Goal: Task Accomplishment & Management: Use online tool/utility

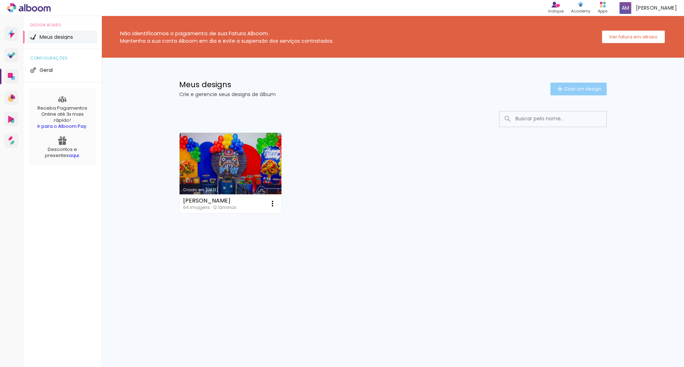
click at [568, 90] on span "Criar um design" at bounding box center [582, 89] width 37 height 5
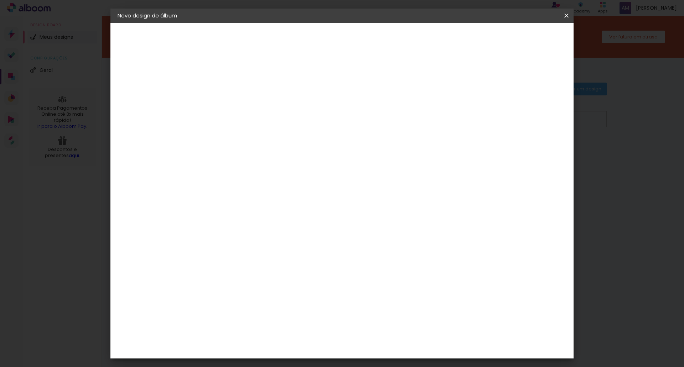
click at [234, 92] on input at bounding box center [234, 95] width 0 height 11
type input "[PERSON_NAME]"
type paper-input "[PERSON_NAME]"
click at [0, 0] on header "Informações Dê um título ao seu álbum. Avançar" at bounding box center [0, 0] width 0 height 0
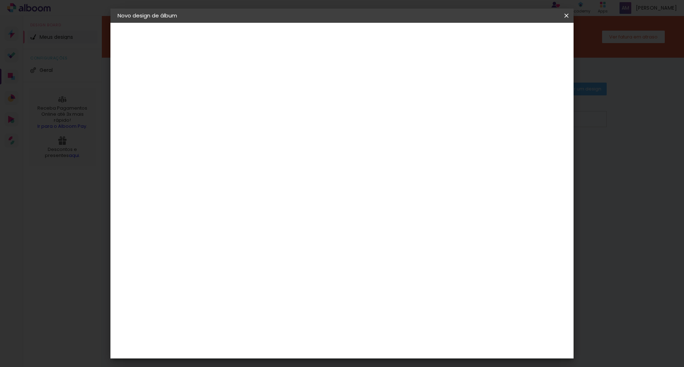
click at [307, 33] on paper-button "Avançar" at bounding box center [289, 38] width 35 height 12
click at [288, 133] on input at bounding box center [252, 135] width 72 height 9
type input "2030"
type paper-input "2030"
click at [268, 111] on input "[GEOGRAPHIC_DATA]" at bounding box center [242, 113] width 52 height 9
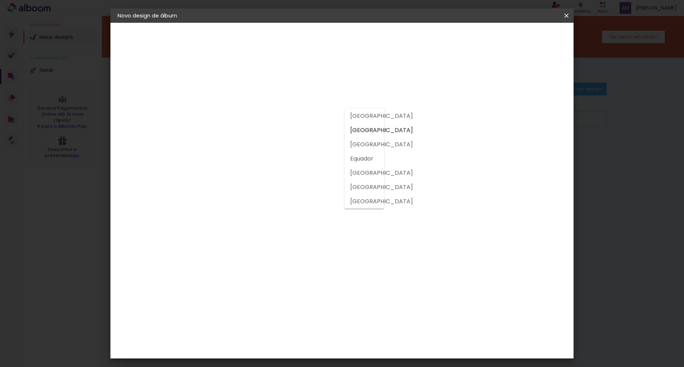
click at [268, 113] on input "[GEOGRAPHIC_DATA]" at bounding box center [242, 113] width 52 height 9
click at [276, 122] on paper-input-container "2030" at bounding box center [245, 114] width 63 height 16
drag, startPoint x: 285, startPoint y: 136, endPoint x: 206, endPoint y: 135, distance: 79.5
click at [206, 83] on div "Fornecedor Escolha um fornecedor ou avance com o tamanho livre. Voltar Avançar" at bounding box center [281, 53] width 156 height 61
type input "dre"
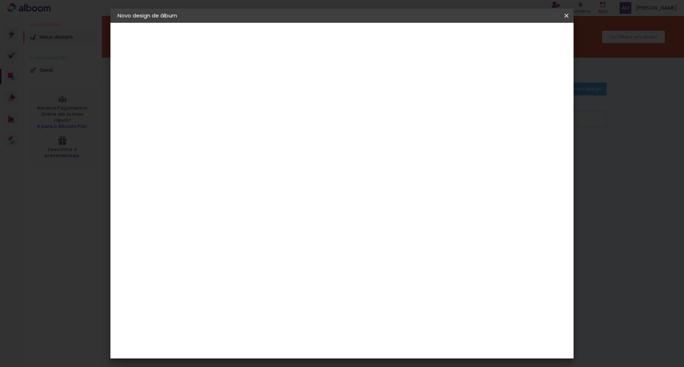
type paper-input "dre"
click at [250, 159] on div "DreambooksPro" at bounding box center [252, 161] width 46 height 6
click at [362, 45] on header "Fornecedor Escolha um fornecedor ou avance com o tamanho livre. Voltar Avançar" at bounding box center [282, 47] width 159 height 48
click at [0, 0] on slot "Avançar" at bounding box center [0, 0] width 0 height 0
click at [262, 120] on input "text" at bounding box center [248, 124] width 28 height 11
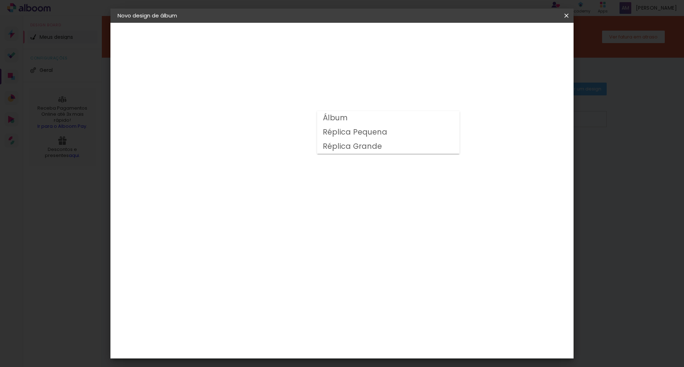
click at [360, 115] on paper-item "Álbum" at bounding box center [388, 118] width 143 height 14
type input "Álbum"
click at [282, 194] on span "31 × 23" at bounding box center [265, 201] width 33 height 15
click at [350, 33] on link "Avançar" at bounding box center [331, 38] width 38 height 12
click at [522, 40] on span "Iniciar design" at bounding box center [506, 37] width 32 height 5
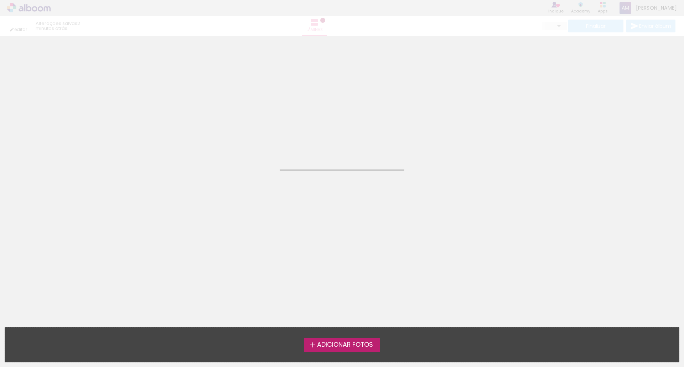
click at [354, 346] on span "Adicionar Fotos" at bounding box center [345, 345] width 56 height 6
click at [0, 0] on input "file" at bounding box center [0, 0] width 0 height 0
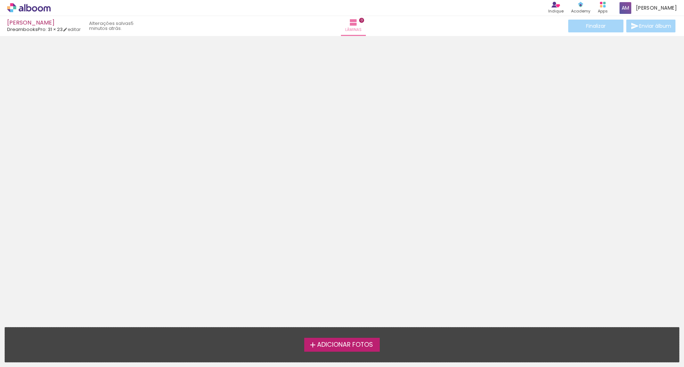
click at [328, 338] on label "Adicionar Fotos" at bounding box center [342, 345] width 76 height 14
click at [0, 0] on input "file" at bounding box center [0, 0] width 0 height 0
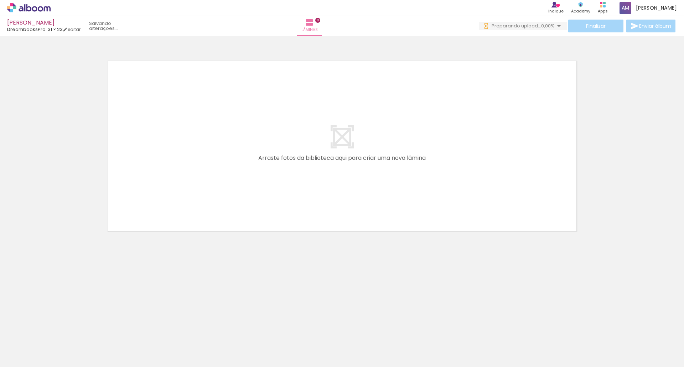
click at [32, 356] on span "Adicionar Fotos" at bounding box center [25, 358] width 21 height 8
click at [0, 0] on input "file" at bounding box center [0, 0] width 0 height 0
click at [18, 358] on span "Adicionar Fotos" at bounding box center [25, 358] width 21 height 8
click at [0, 0] on input "file" at bounding box center [0, 0] width 0 height 0
click at [24, 359] on span "Adicionar Fotos" at bounding box center [25, 358] width 21 height 8
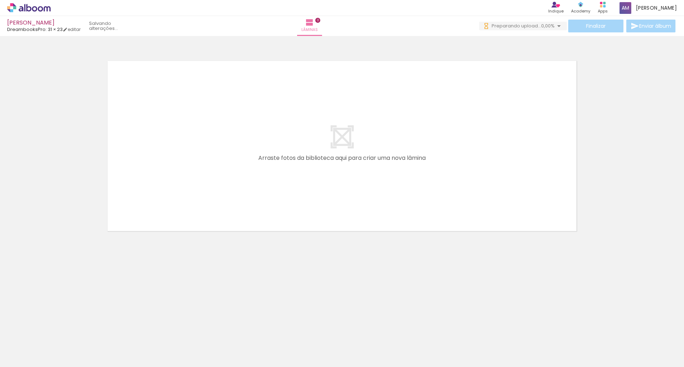
click at [0, 0] on input "file" at bounding box center [0, 0] width 0 height 0
click at [25, 358] on span "Adicionar Fotos" at bounding box center [25, 358] width 21 height 8
click at [0, 0] on input "file" at bounding box center [0, 0] width 0 height 0
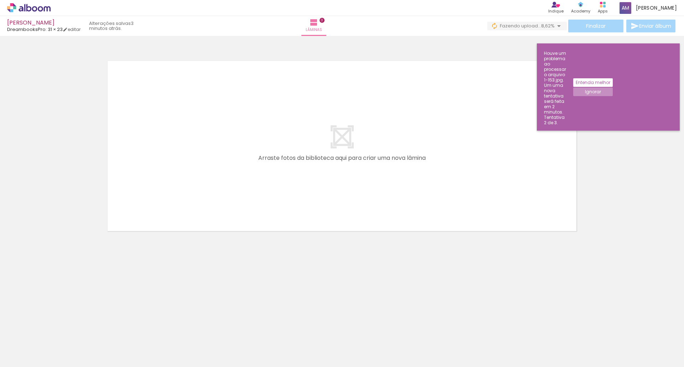
click at [556, 24] on iron-icon at bounding box center [559, 26] width 9 height 9
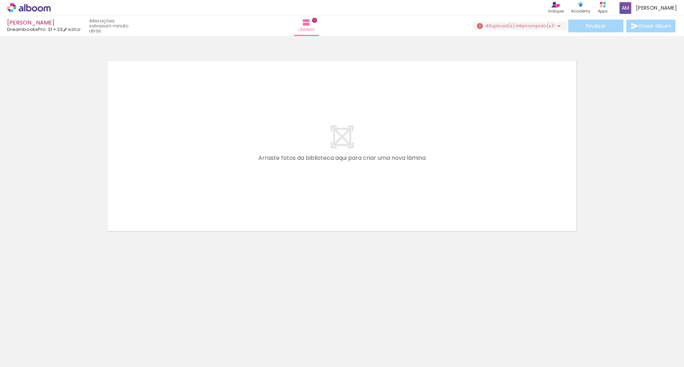
click at [440, 57] on quentale-layouter at bounding box center [341, 146] width 477 height 179
click at [547, 26] on span "upload(s) interrompido(s)!" at bounding box center [522, 25] width 63 height 7
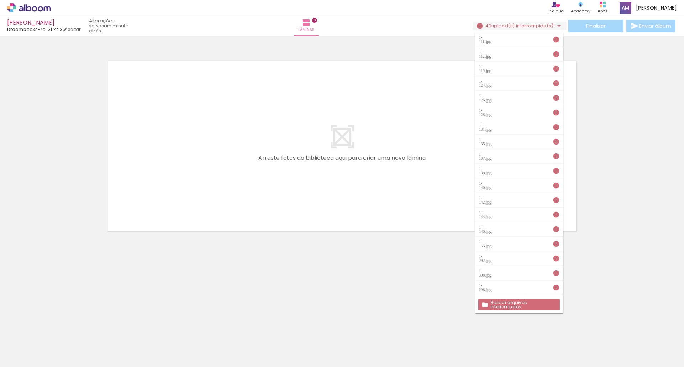
click at [0, 0] on slot "Buscar arquivos interrompidos" at bounding box center [0, 0] width 0 height 0
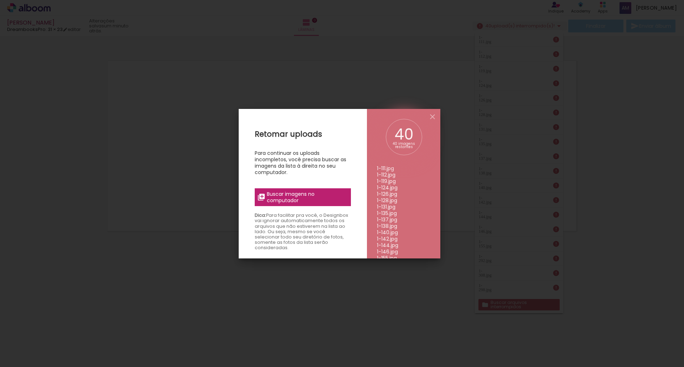
click at [309, 205] on label "Buscar imagens no computador" at bounding box center [303, 197] width 96 height 18
click at [0, 0] on input "file" at bounding box center [0, 0] width 0 height 0
click at [332, 193] on span "Buscar imagens no computador" at bounding box center [306, 197] width 79 height 13
click at [0, 0] on input "file" at bounding box center [0, 0] width 0 height 0
click at [311, 195] on span "Buscar imagens no computador" at bounding box center [306, 197] width 79 height 13
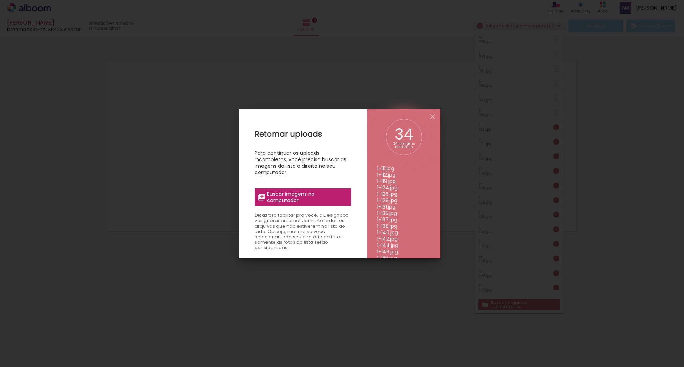
click at [0, 0] on input "file" at bounding box center [0, 0] width 0 height 0
click at [314, 194] on span "Buscar imagens no computador" at bounding box center [306, 197] width 79 height 13
click at [0, 0] on input "file" at bounding box center [0, 0] width 0 height 0
click at [340, 197] on span "Buscar imagens no computador" at bounding box center [306, 197] width 79 height 13
click at [0, 0] on input "file" at bounding box center [0, 0] width 0 height 0
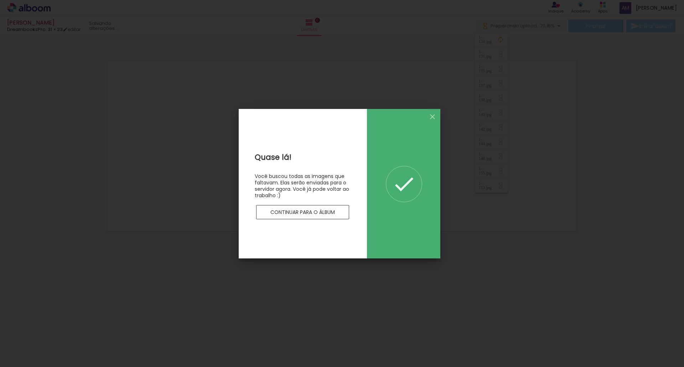
click at [0, 0] on slot "Continuar para o álbum" at bounding box center [0, 0] width 0 height 0
